Goal: Task Accomplishment & Management: Manage account settings

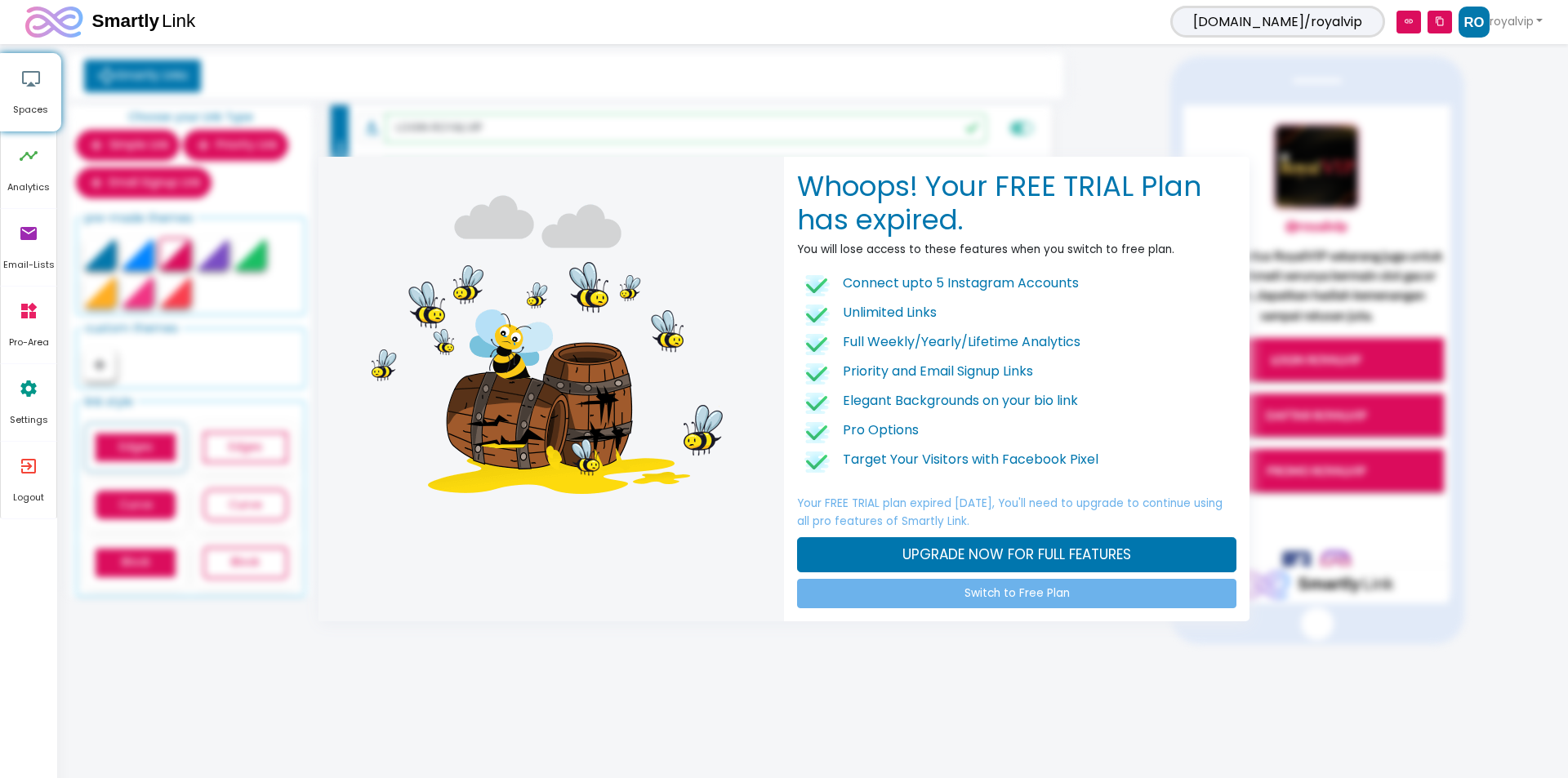
drag, startPoint x: 1402, startPoint y: 179, endPoint x: 1402, endPoint y: 165, distance: 14.0
click at [1402, 178] on div "Whoops! Your FREE TRIAL Plan has expired. You will lose access to these feature…" at bounding box center [784, 389] width 1568 height 778
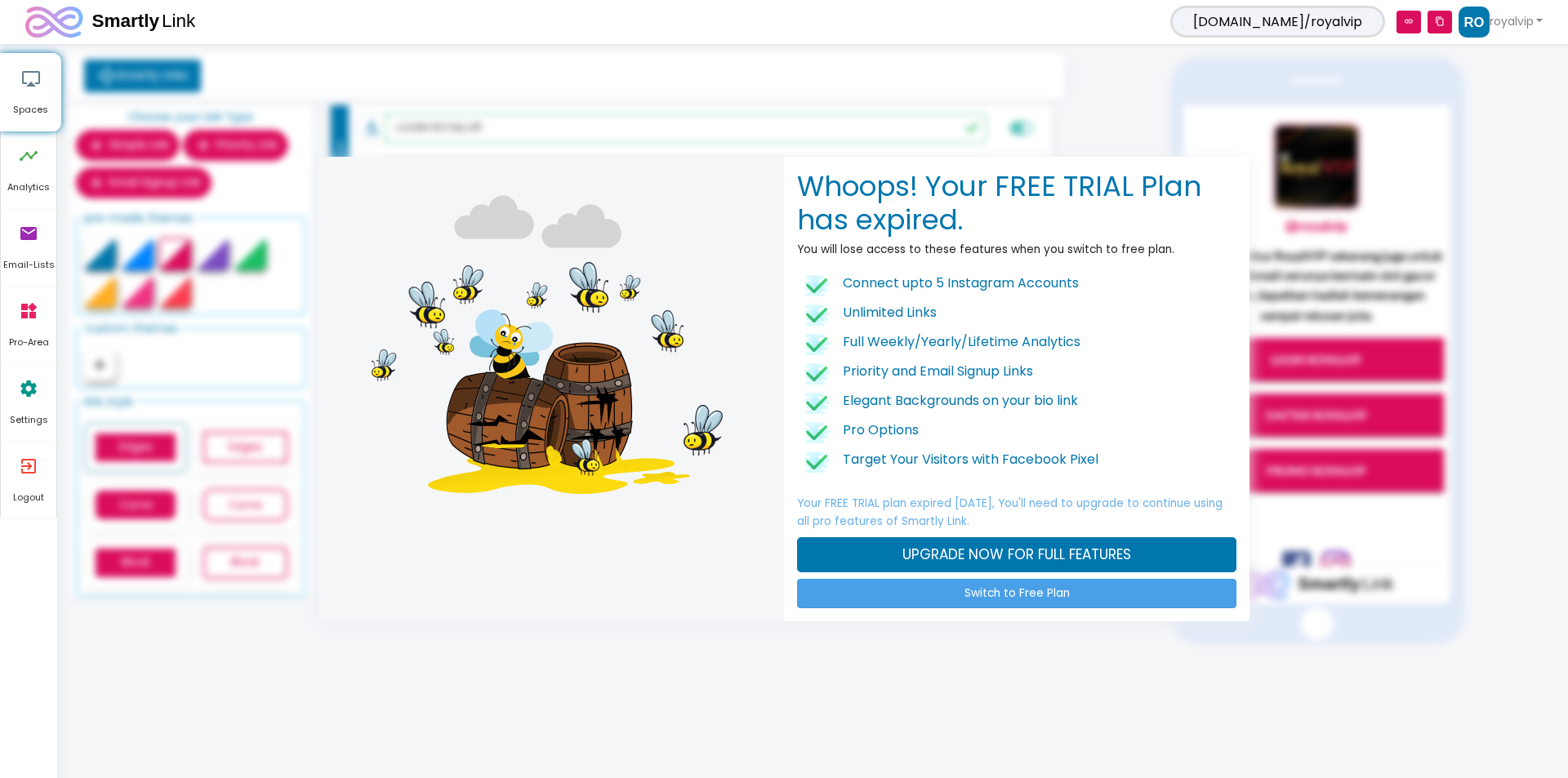
click at [990, 595] on link "Switch to Free Plan" at bounding box center [1016, 594] width 439 height 29
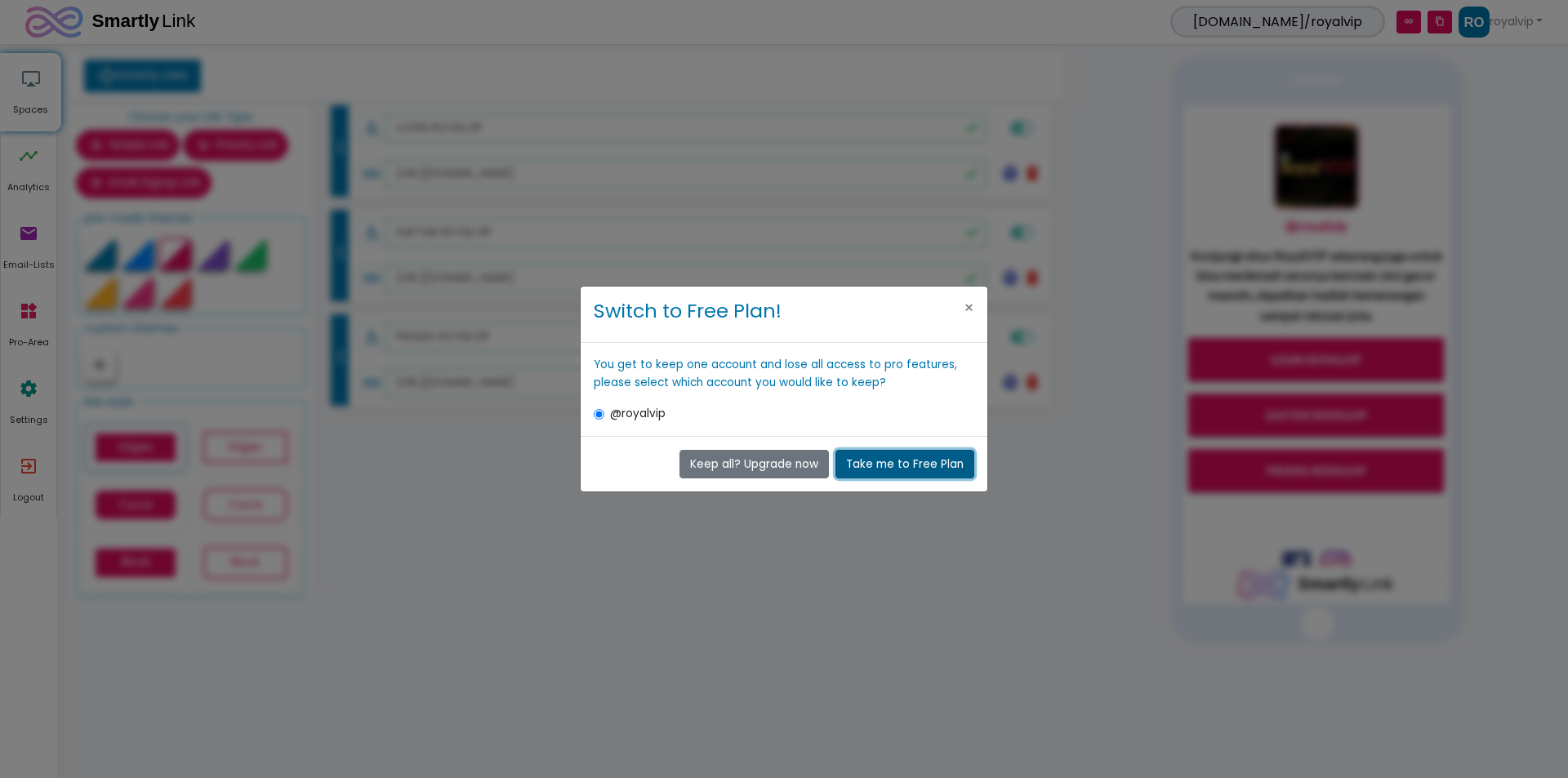
click at [904, 468] on button "Take me to Free Plan" at bounding box center [904, 465] width 139 height 29
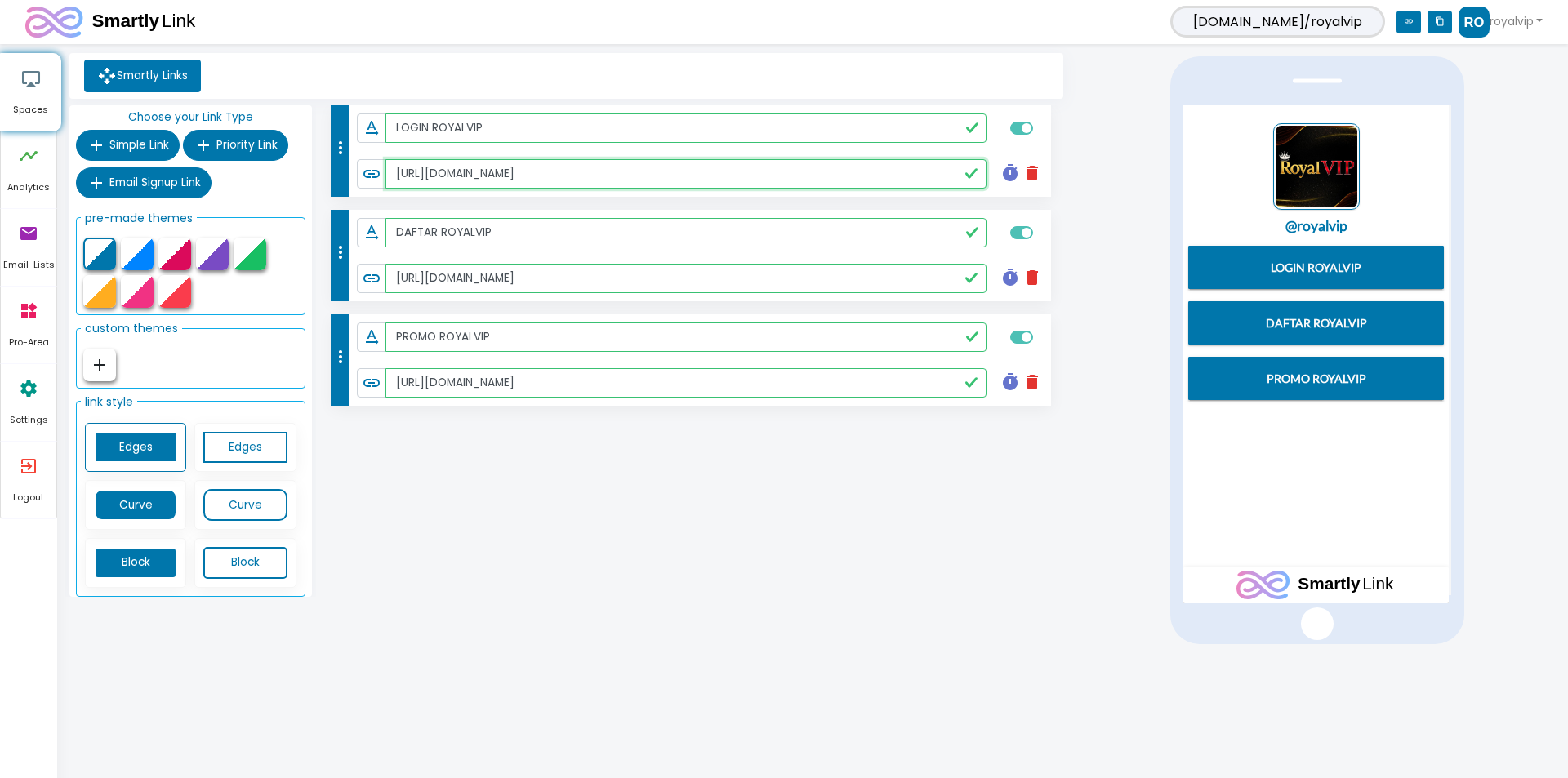
click at [606, 175] on input "[URL][DOMAIN_NAME]" at bounding box center [686, 174] width 601 height 29
paste input "text"
click at [636, 172] on input "[URL][DOMAIN_NAME]" at bounding box center [686, 174] width 601 height 29
paste input "bs"
type input "[URL][DOMAIN_NAME]"
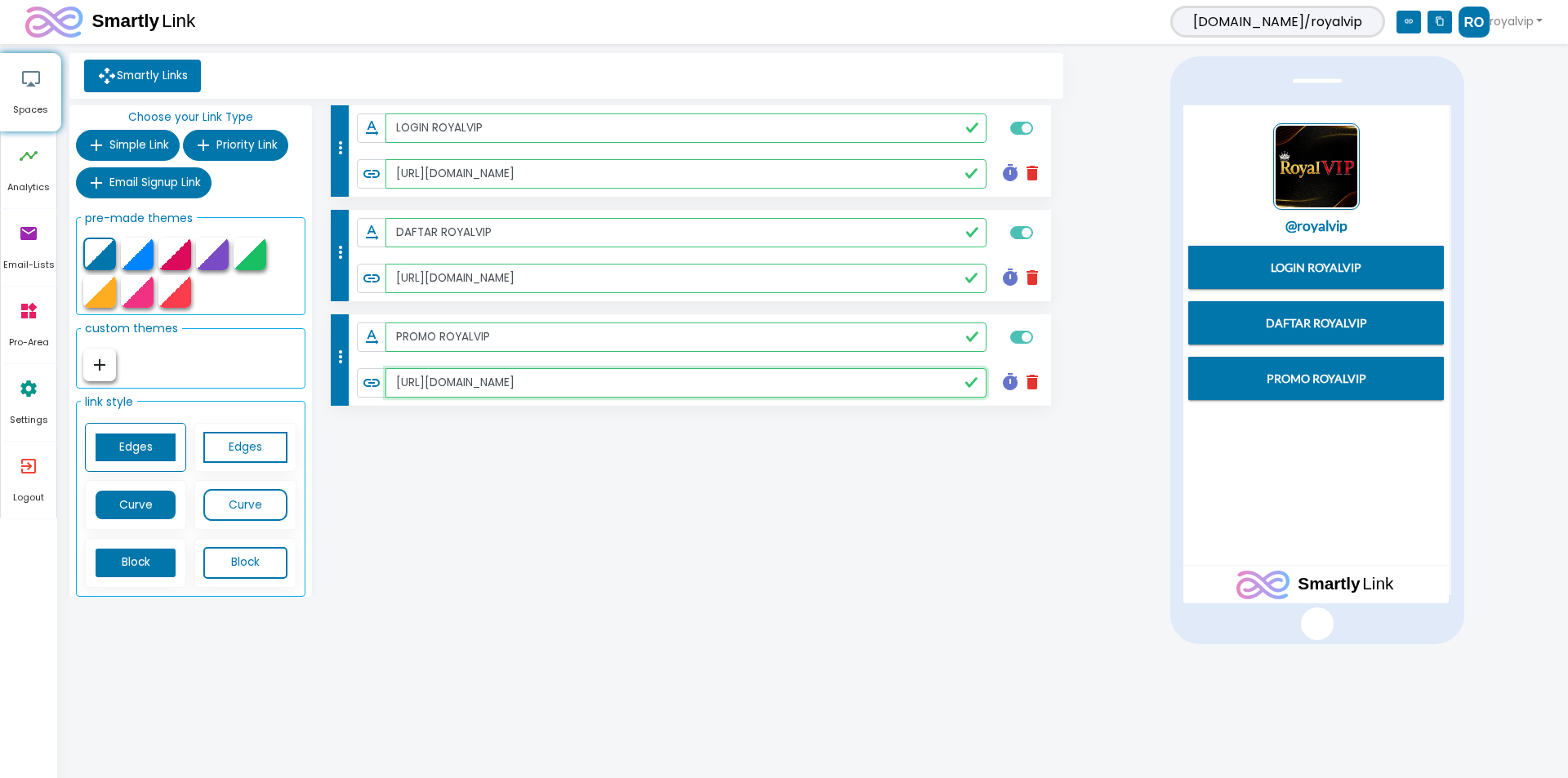
click at [552, 387] on input "[URL][DOMAIN_NAME]" at bounding box center [686, 383] width 601 height 29
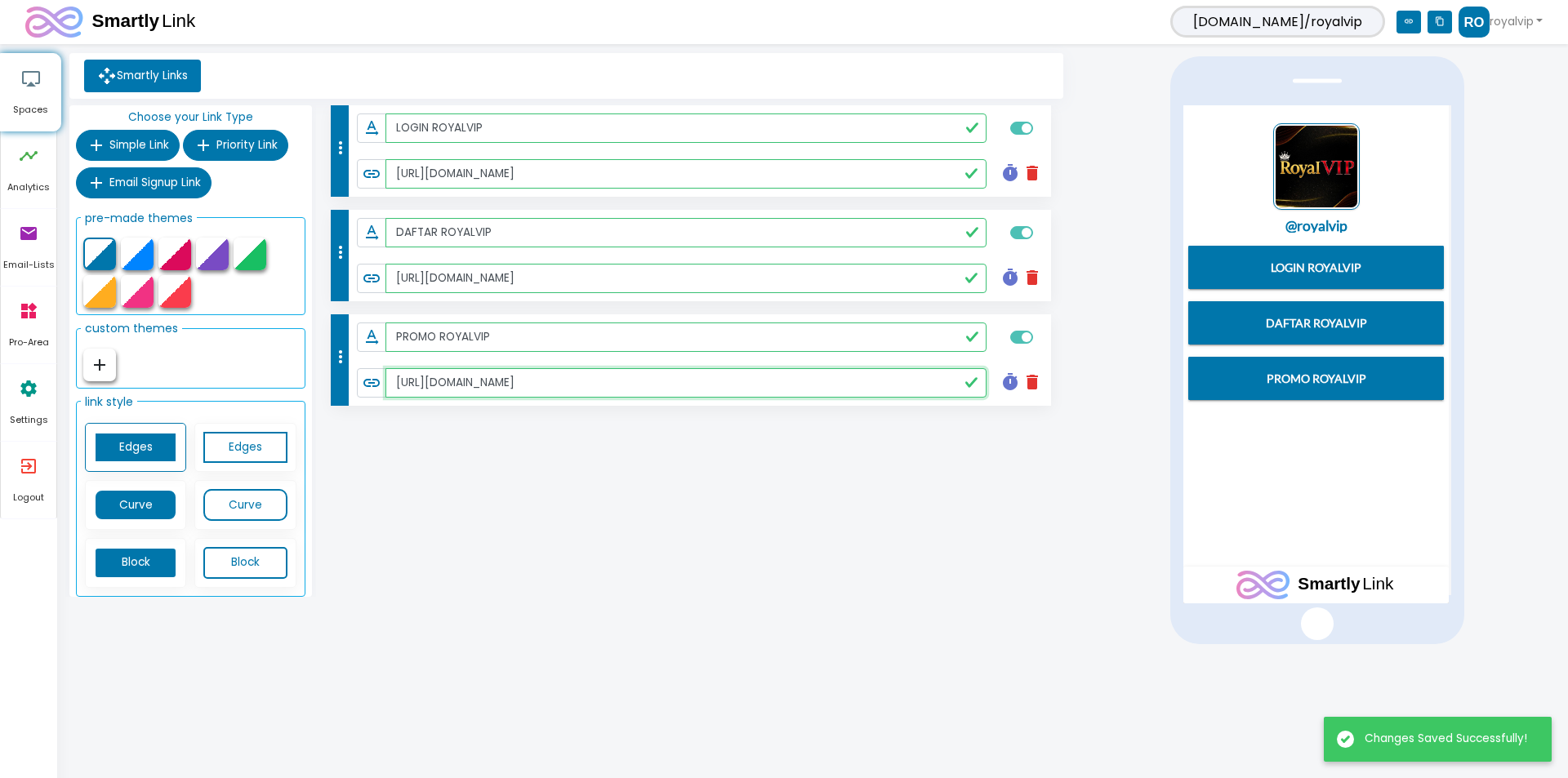
paste input "bs"
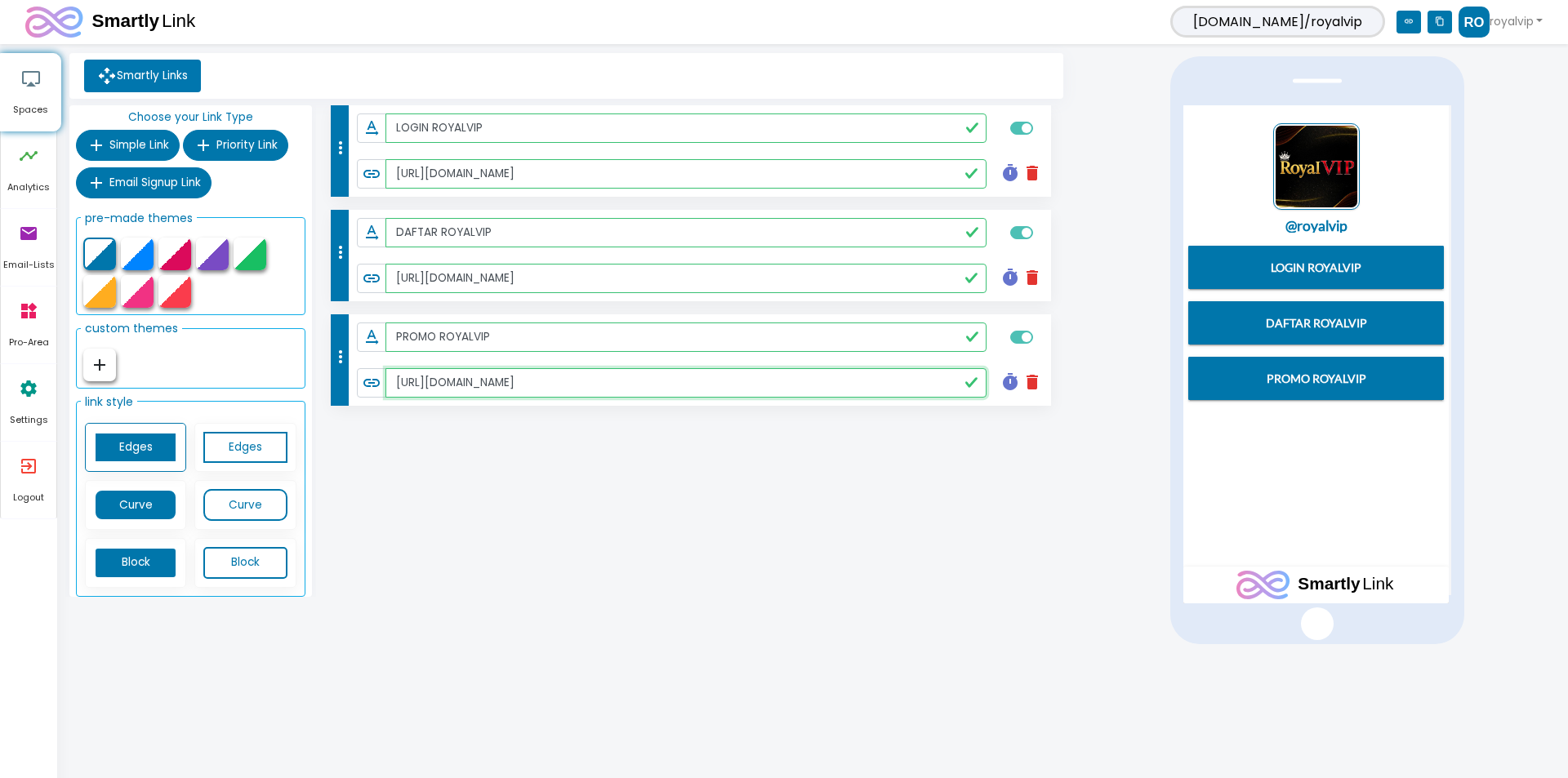
type input "[URL][DOMAIN_NAME]"
click at [474, 515] on div "more_vert text_rotation_none LOGIN ROYALVIP link [URL][DOMAIN_NAME] timer delet…" at bounding box center [692, 354] width 752 height 498
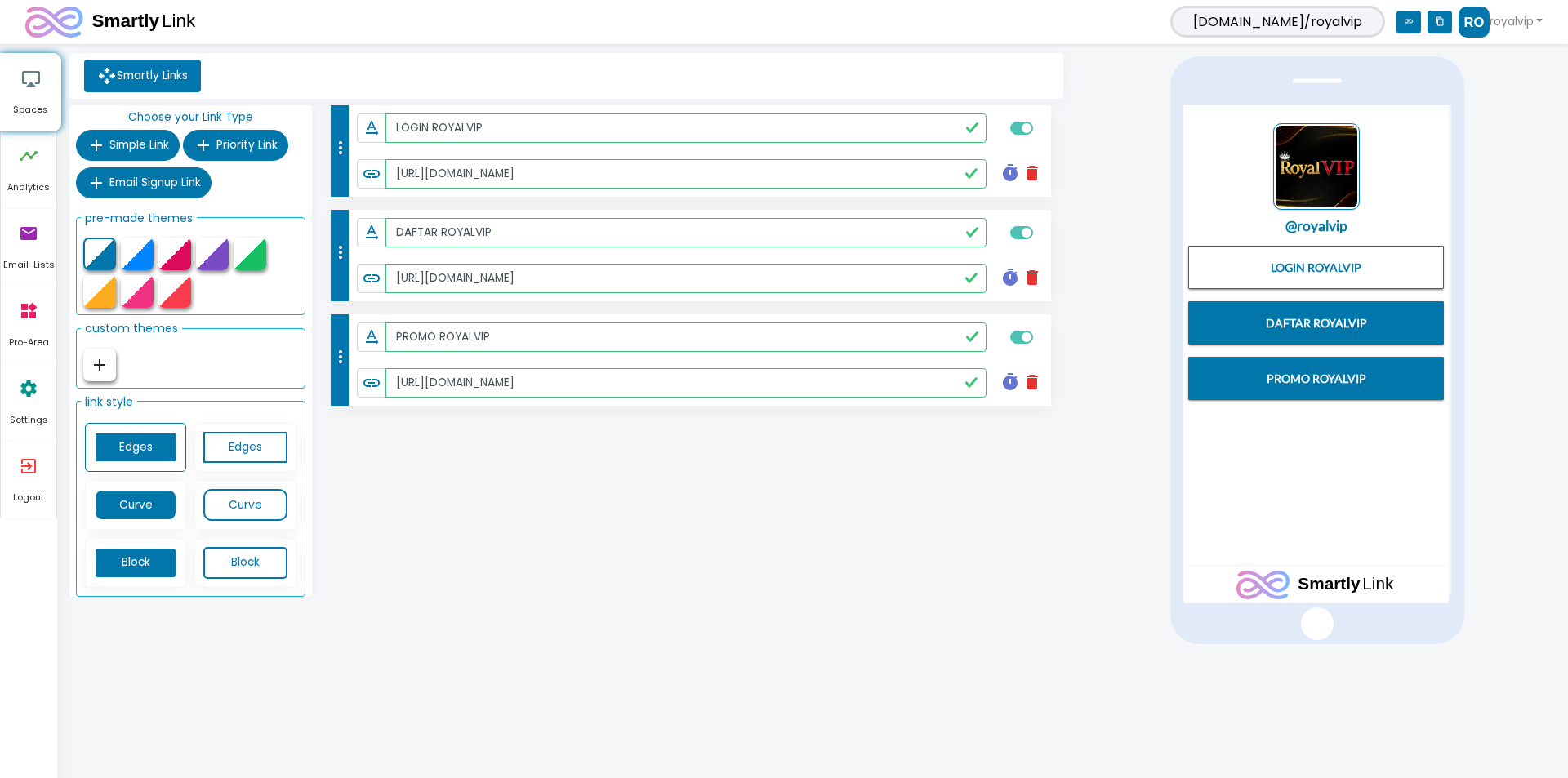
click at [1320, 258] on link "LOGIN ROYALVIP" at bounding box center [1316, 267] width 256 height 43
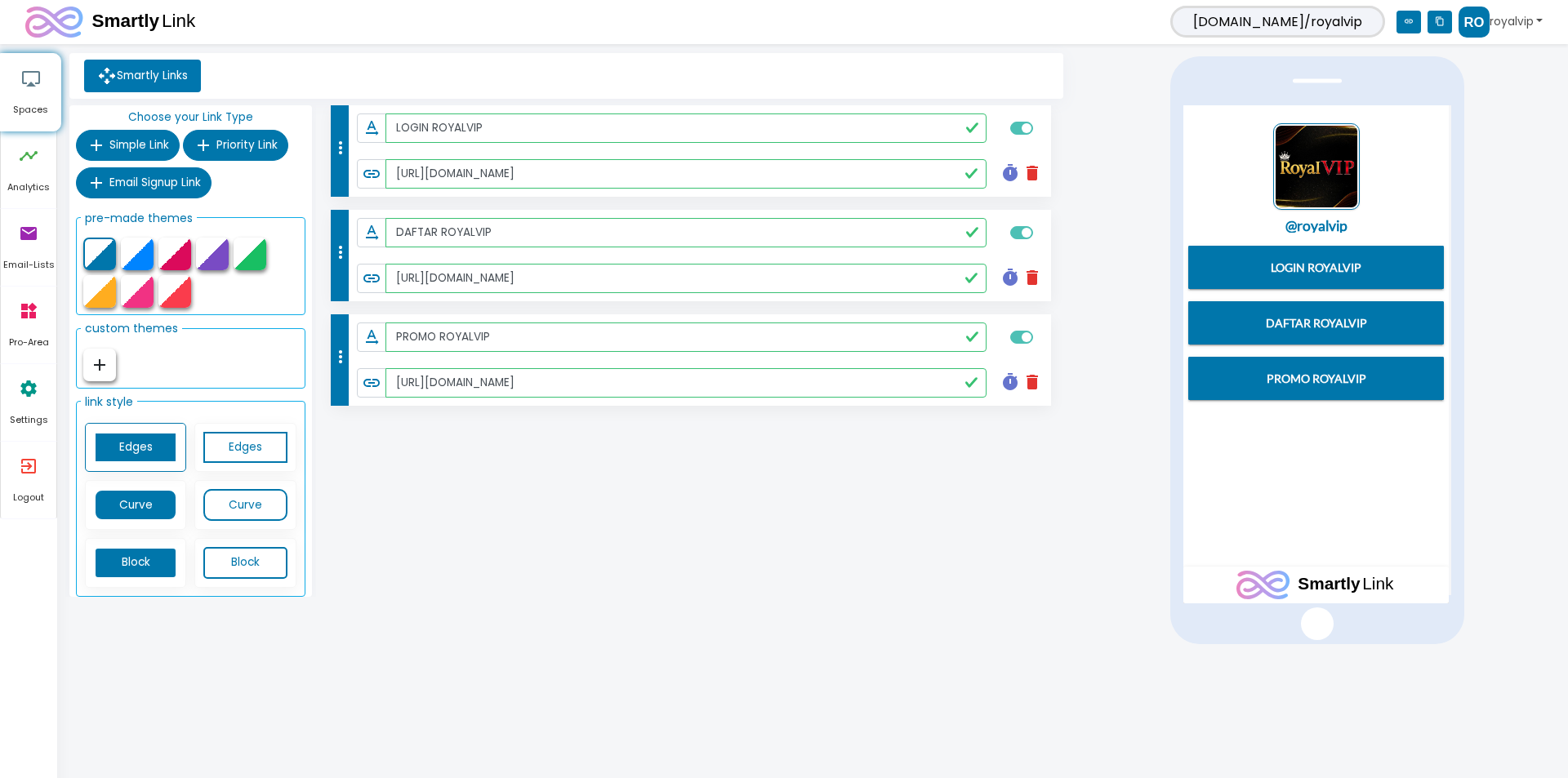
click at [1494, 21] on link "royalvip" at bounding box center [1500, 23] width 84 height 31
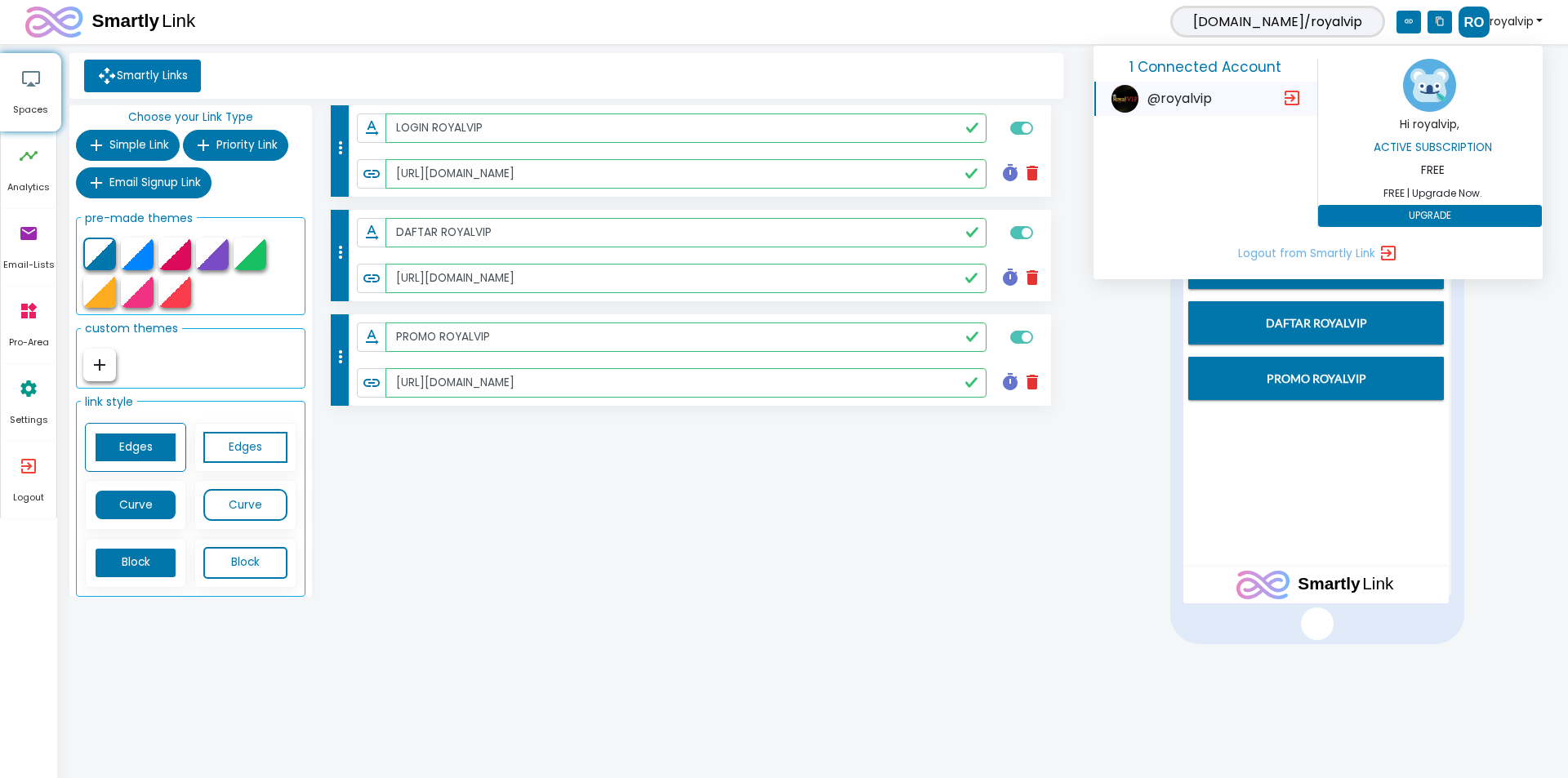
click at [1291, 101] on icon "exit_to_app" at bounding box center [1292, 98] width 20 height 20
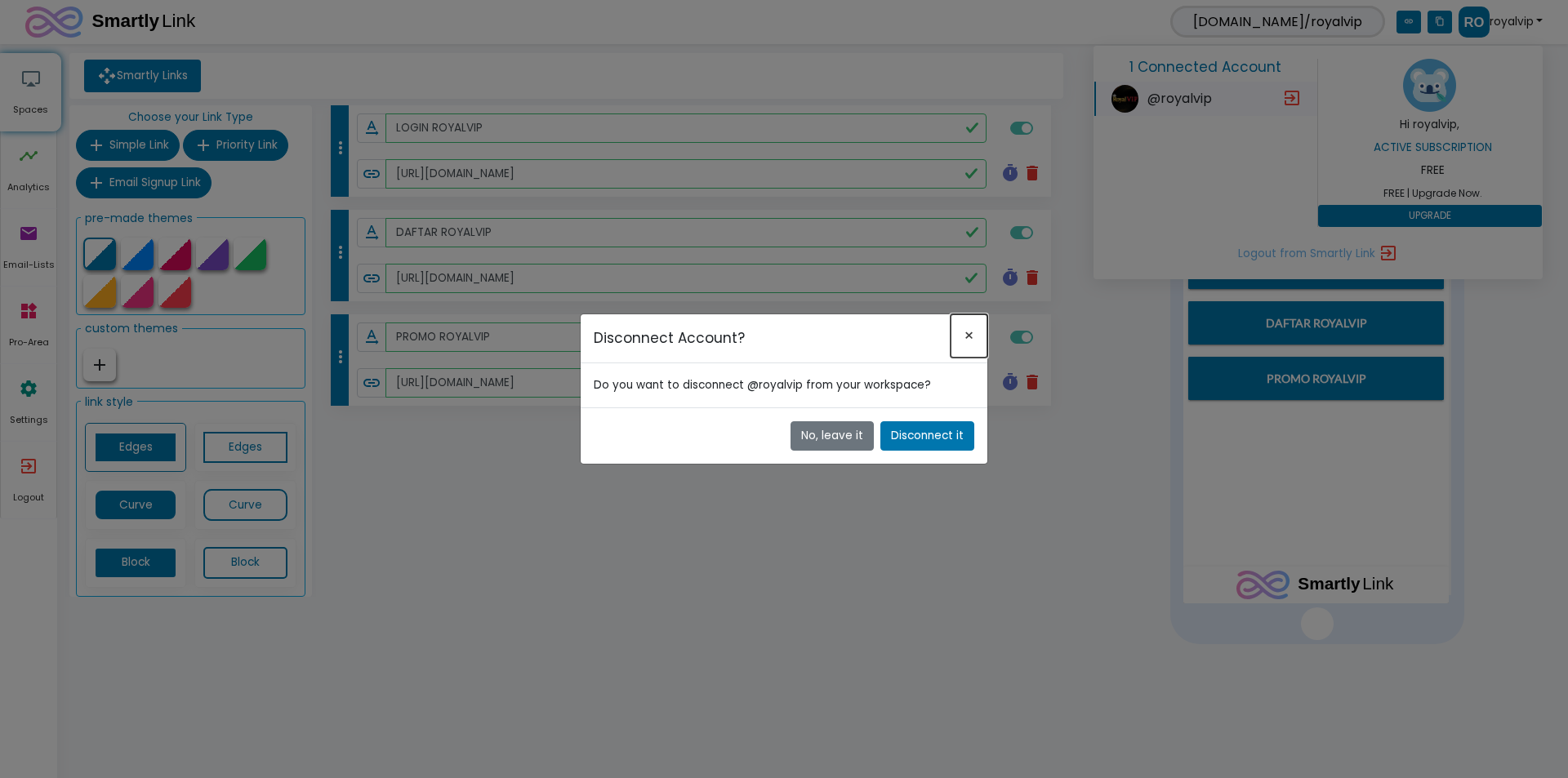
click at [970, 332] on button "×" at bounding box center [969, 335] width 37 height 42
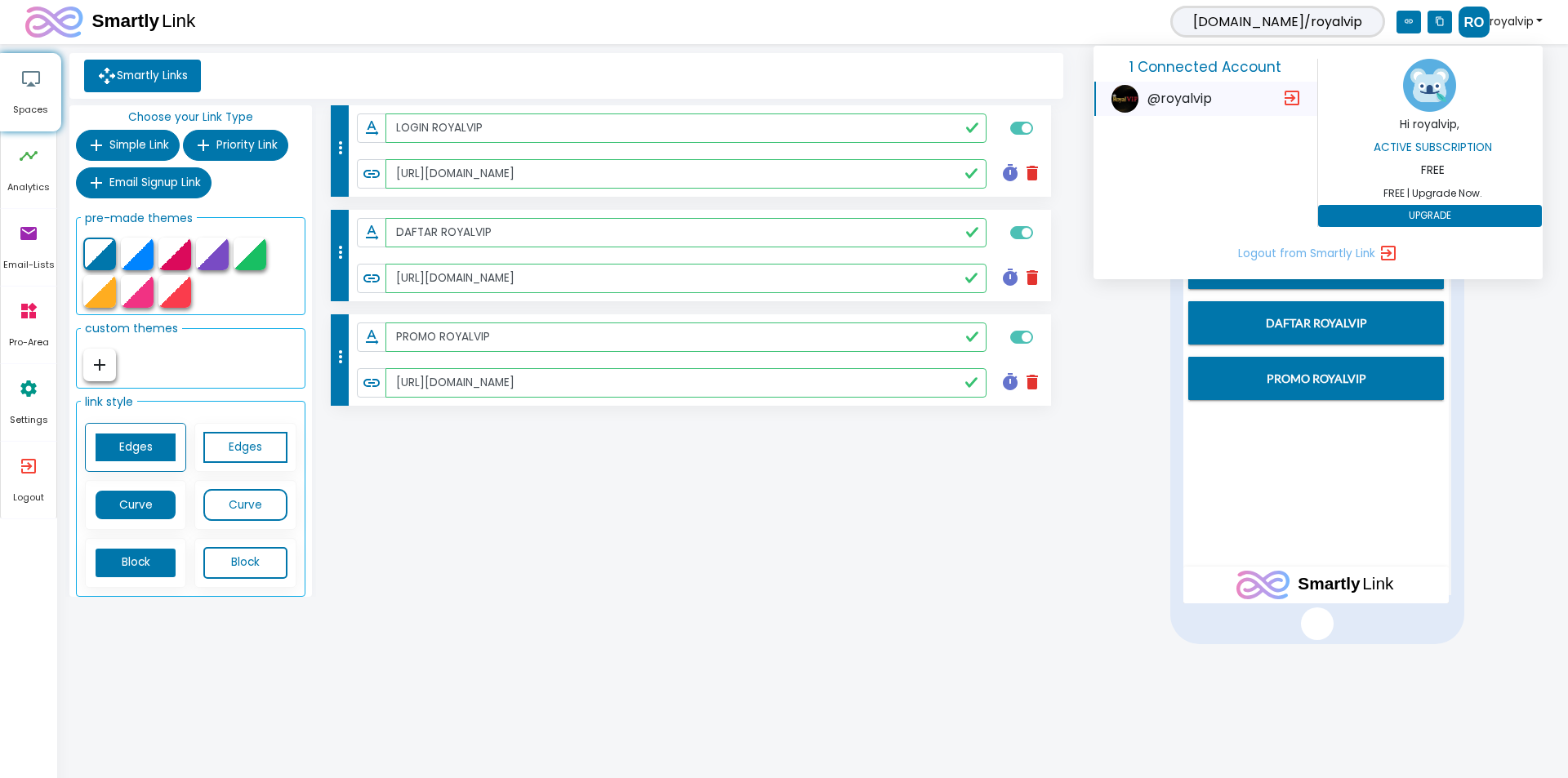
click at [1017, 503] on div "more_vert text_rotation_none LOGIN ROYALVIP link [URL][DOMAIN_NAME] timer delet…" at bounding box center [692, 354] width 752 height 498
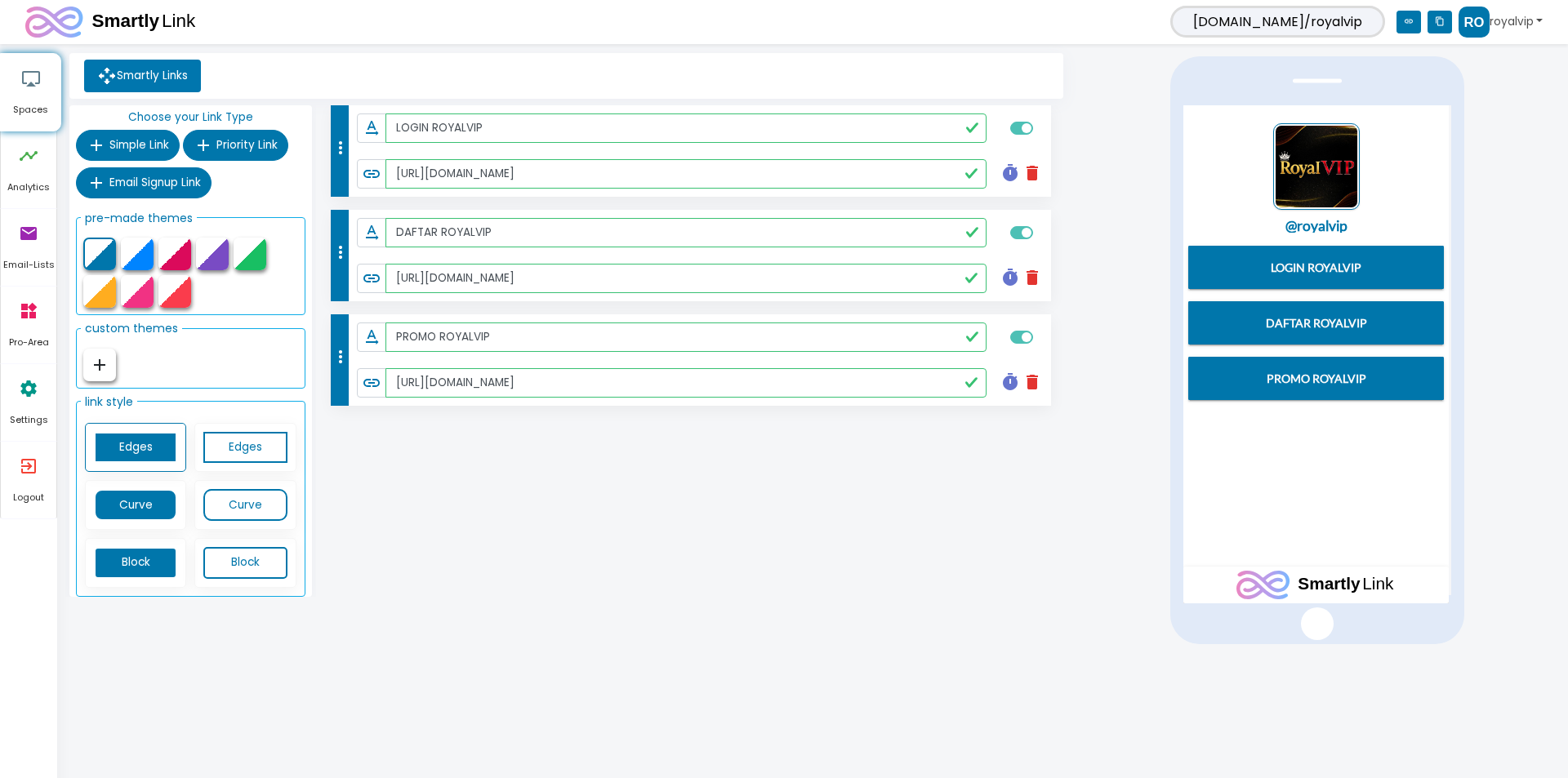
click at [1481, 23] on img at bounding box center [1474, 23] width 31 height 31
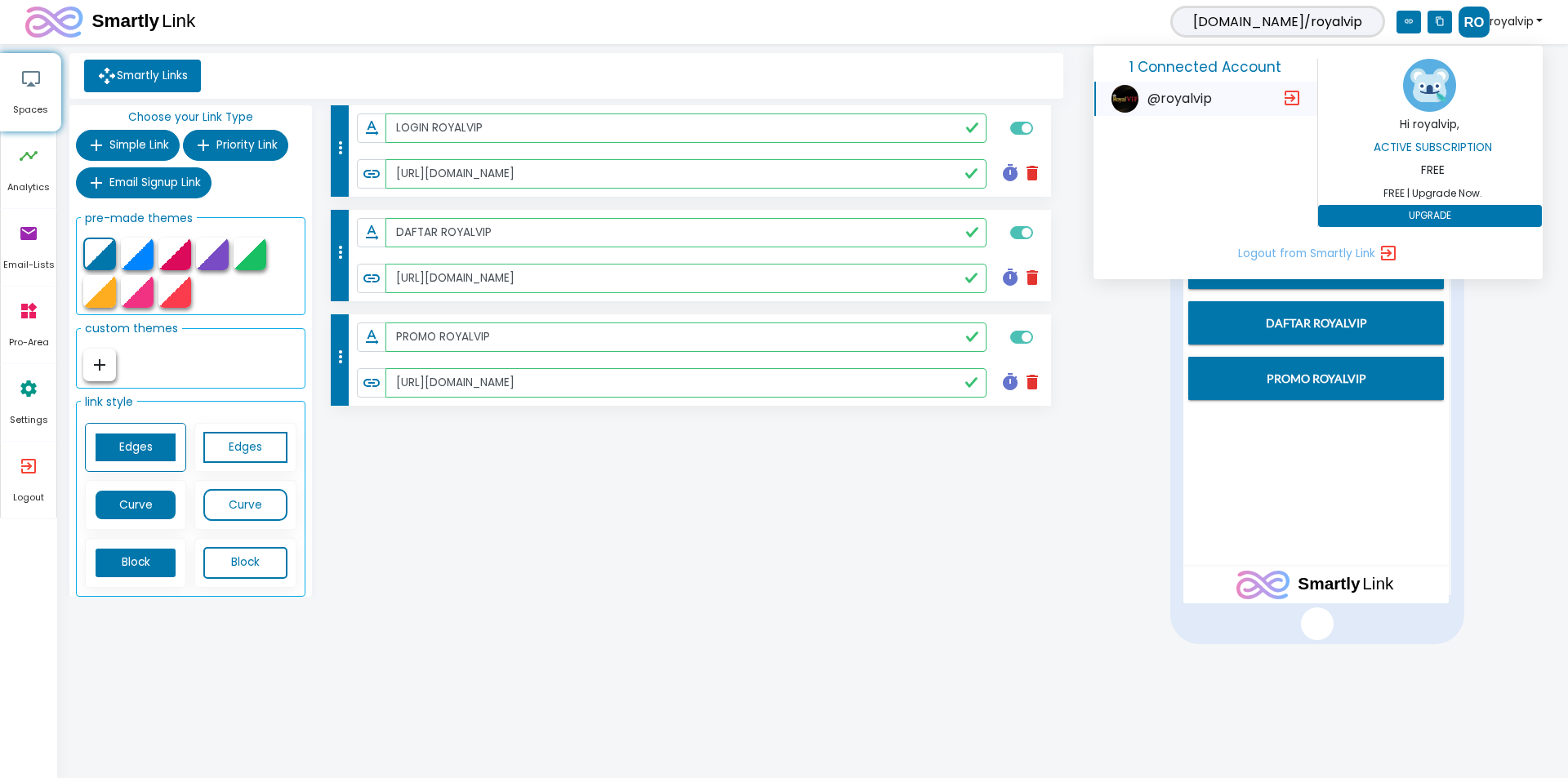
click at [1441, 99] on img at bounding box center [1429, 85] width 53 height 53
click at [1121, 97] on img at bounding box center [1125, 99] width 27 height 27
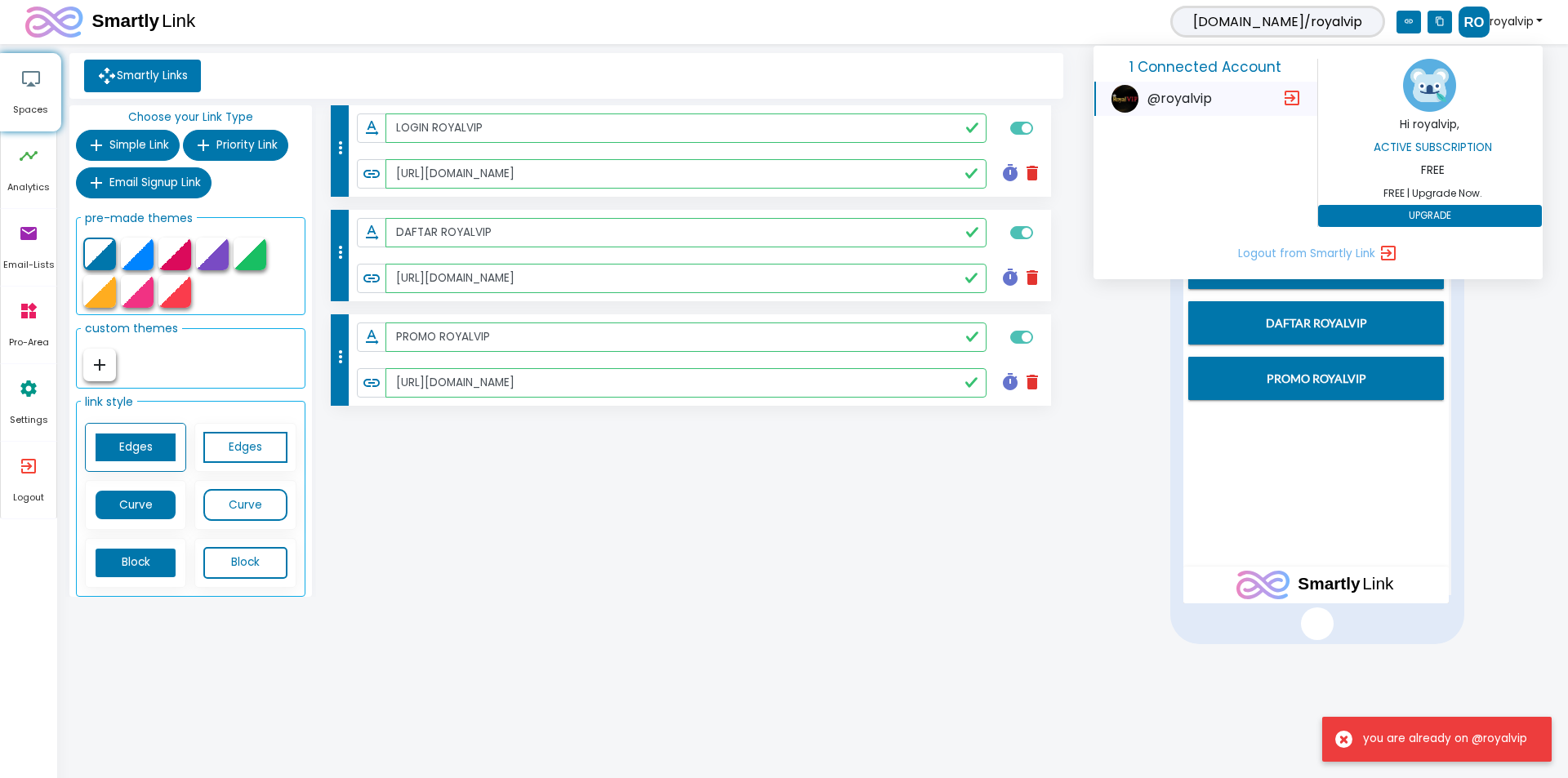
click at [1440, 89] on img at bounding box center [1429, 85] width 53 height 53
click at [1438, 92] on img at bounding box center [1429, 85] width 53 height 53
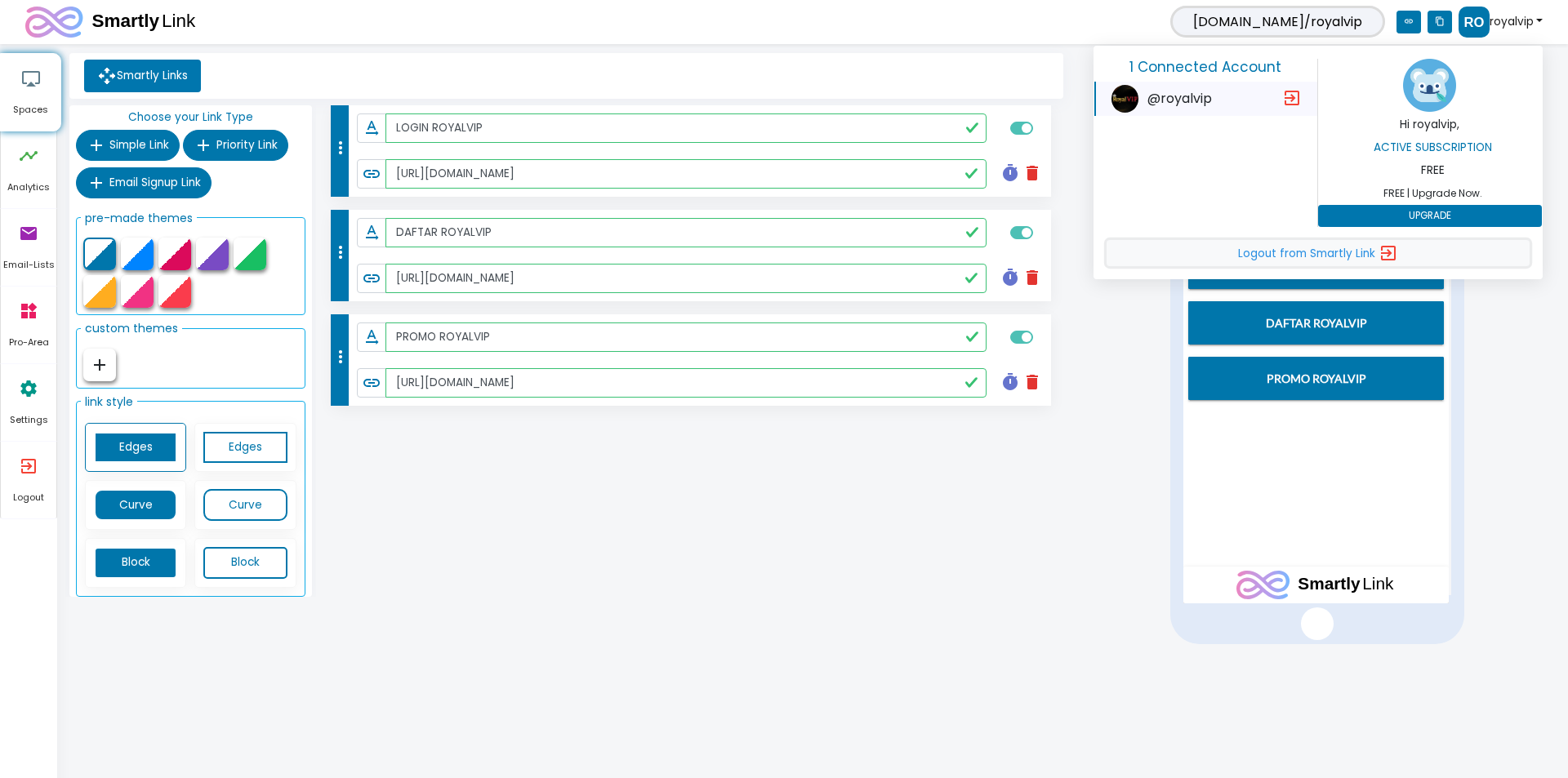
click at [1378, 256] on icon "exit_to_app" at bounding box center [1388, 253] width 20 height 20
